Goal: Task Accomplishment & Management: Use online tool/utility

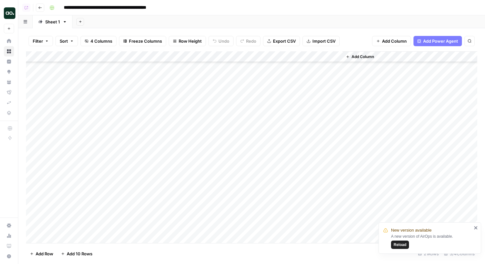
scroll to position [58, 0]
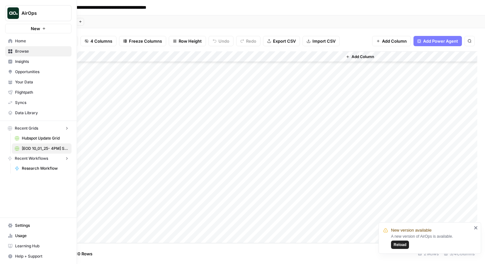
click at [9, 11] on img "Workspace: AirOps" at bounding box center [13, 13] width 12 height 12
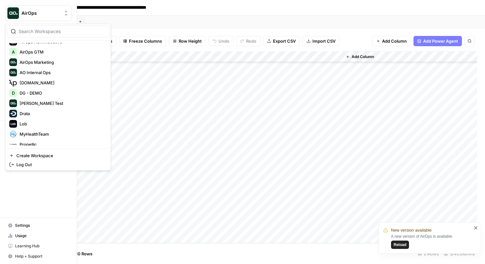
scroll to position [0, 0]
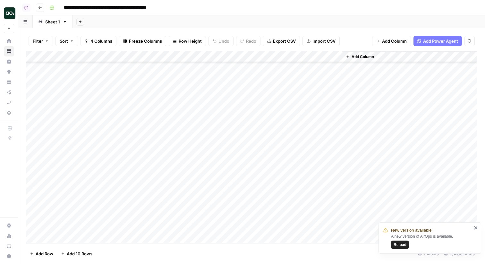
click at [138, 18] on div "Add Sheet" at bounding box center [278, 21] width 412 height 13
click at [38, 6] on button "Go back" at bounding box center [40, 8] width 8 height 8
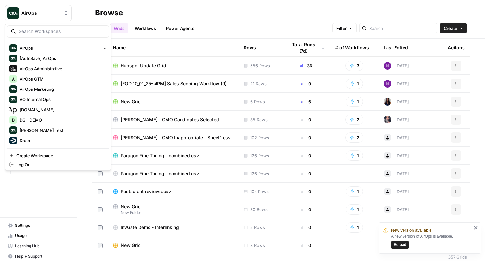
click at [44, 15] on span "AirOps" at bounding box center [40, 13] width 39 height 6
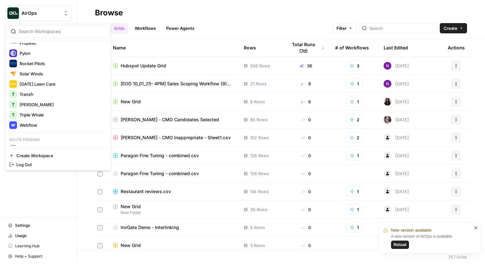
scroll to position [128, 0]
click at [34, 106] on span "Travis Demo" at bounding box center [62, 105] width 85 height 6
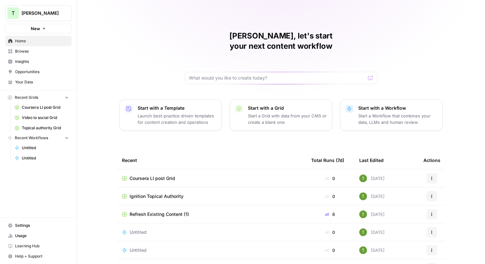
click at [102, 28] on div "Travis, let's start your next content workflow Start with a Template Launch bes…" at bounding box center [281, 152] width 408 height 305
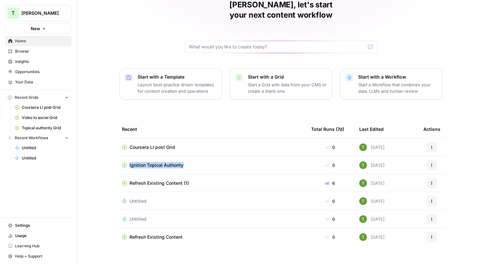
scroll to position [31, 0]
click at [20, 53] on span "Browse" at bounding box center [42, 51] width 54 height 6
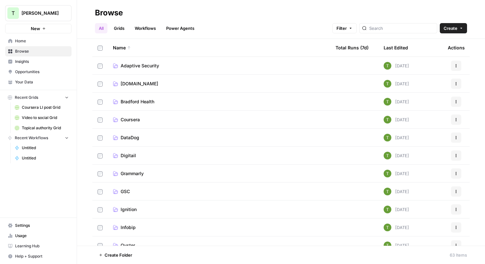
click at [125, 121] on span "Coursera" at bounding box center [130, 119] width 19 height 6
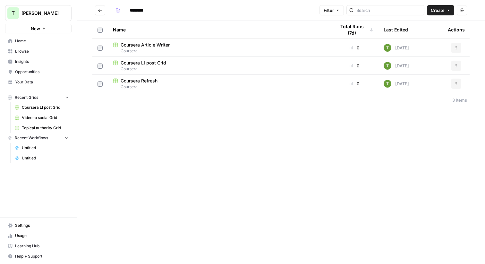
click at [135, 62] on span "Coursera LI post Grid" at bounding box center [144, 63] width 46 height 6
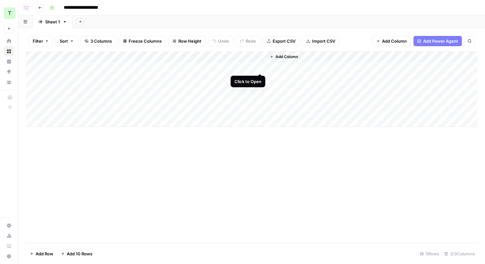
click at [260, 67] on div "Add Column" at bounding box center [251, 89] width 451 height 76
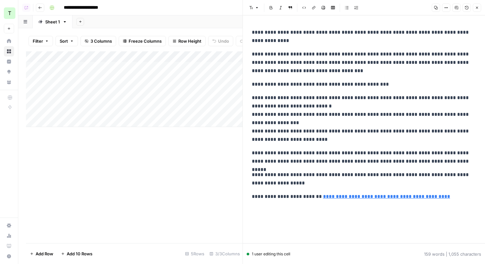
click at [479, 8] on button "Close" at bounding box center [477, 8] width 8 height 8
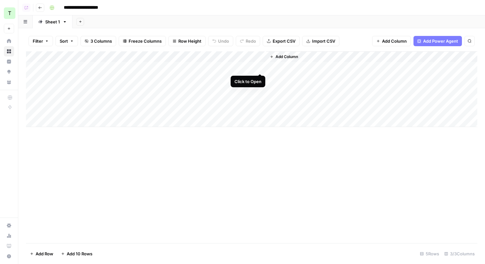
click at [259, 66] on div "Add Column" at bounding box center [251, 89] width 451 height 76
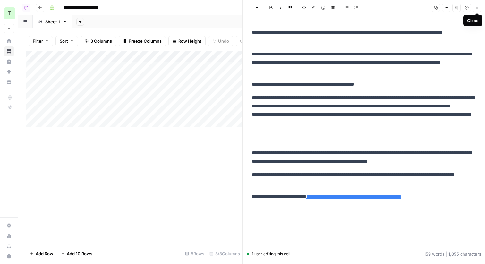
click at [475, 6] on icon "button" at bounding box center [477, 8] width 4 height 4
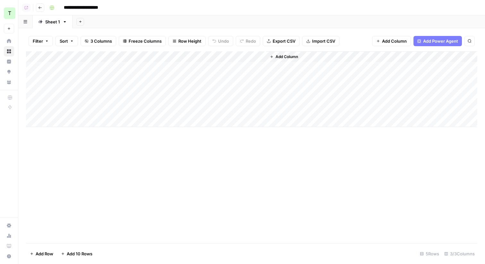
click at [152, 16] on div "Add Sheet" at bounding box center [278, 21] width 412 height 13
click at [270, 67] on div "Add Column" at bounding box center [251, 89] width 451 height 76
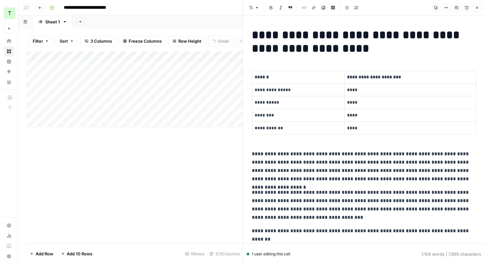
click at [176, 22] on div "Add Sheet" at bounding box center [278, 21] width 412 height 13
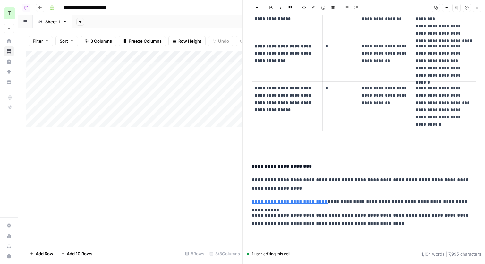
scroll to position [1698, 0]
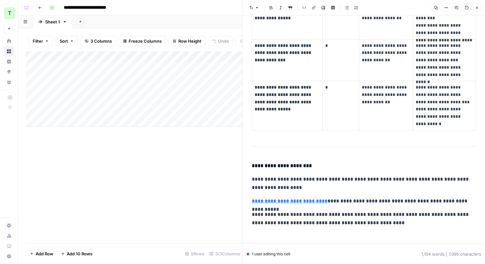
click at [476, 7] on icon "button" at bounding box center [477, 8] width 4 height 4
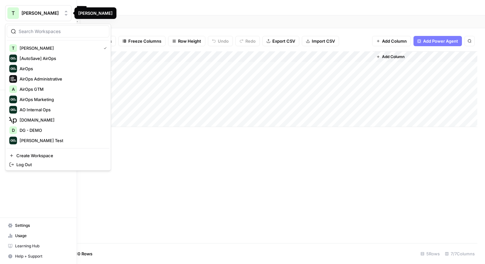
click at [8, 13] on div "T" at bounding box center [13, 13] width 12 height 12
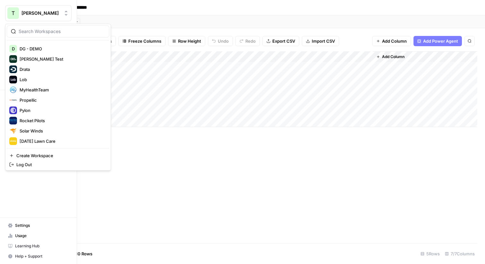
scroll to position [137, 0]
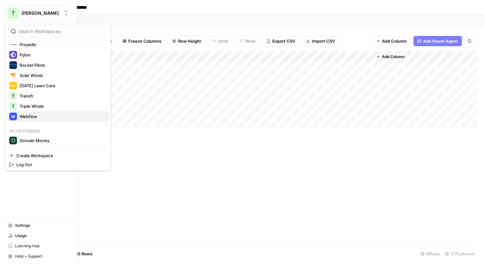
click at [29, 116] on span "Webflow" at bounding box center [62, 116] width 85 height 6
